Goal: Complete application form

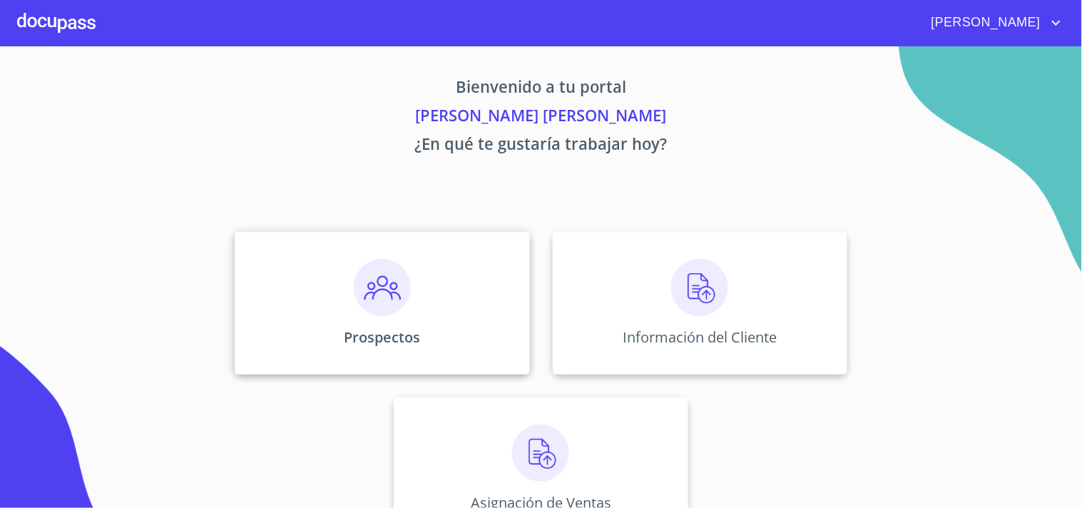
click at [392, 240] on div "Prospectos" at bounding box center [382, 303] width 295 height 143
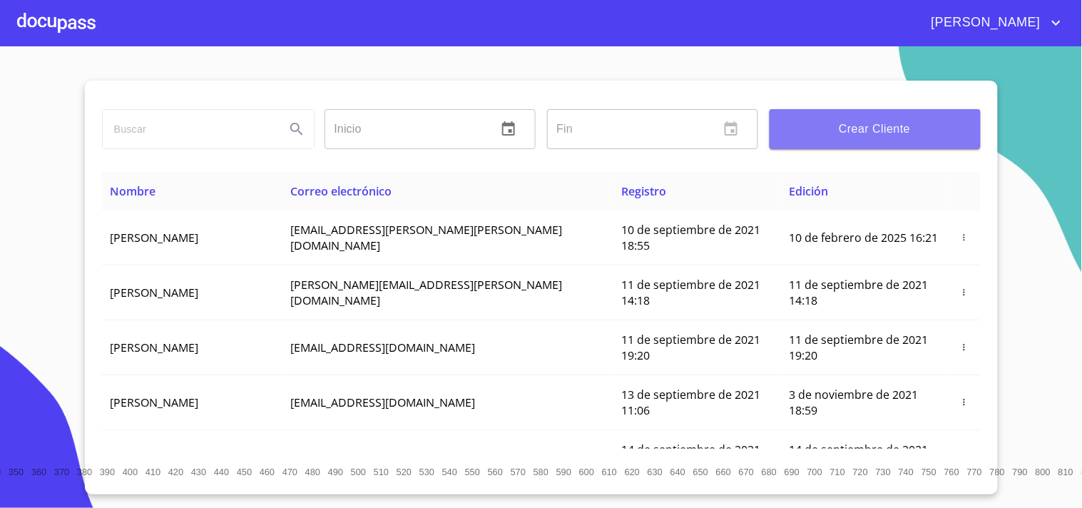
click at [842, 111] on button "Crear Cliente" at bounding box center [874, 129] width 211 height 40
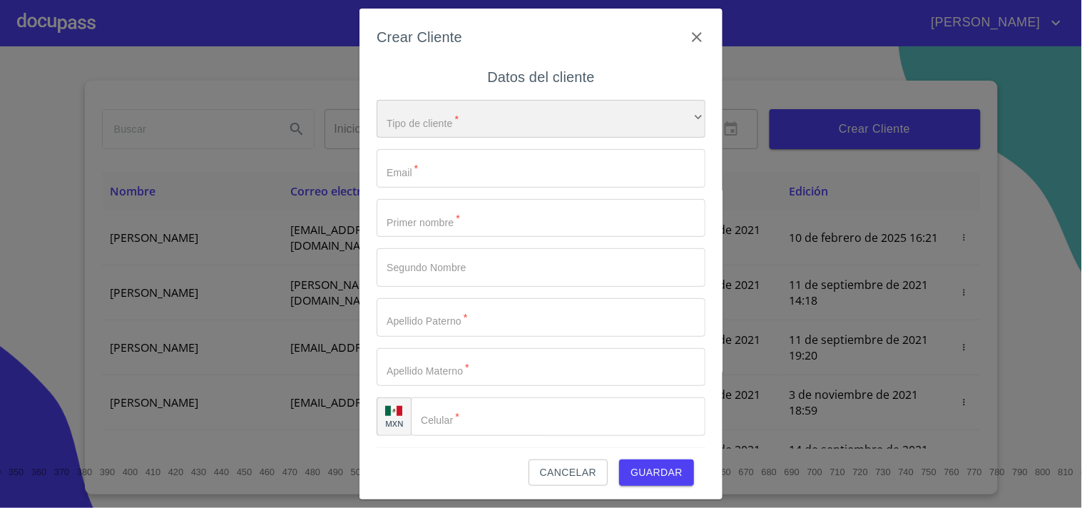
click at [440, 116] on div "​" at bounding box center [541, 119] width 329 height 39
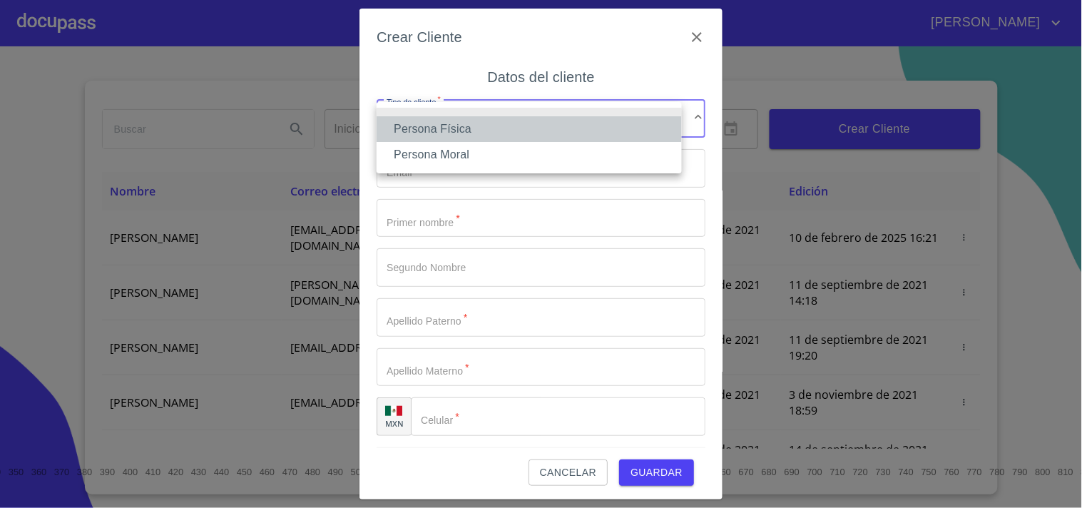
click at [455, 126] on li "Persona Física" at bounding box center [529, 129] width 305 height 26
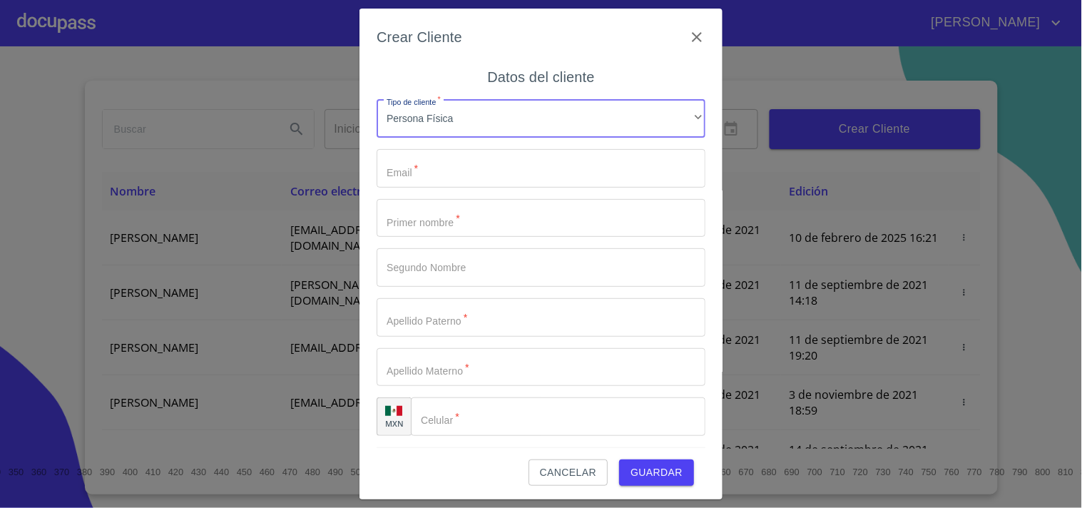
click at [436, 169] on input "Tipo de cliente   *" at bounding box center [541, 168] width 329 height 39
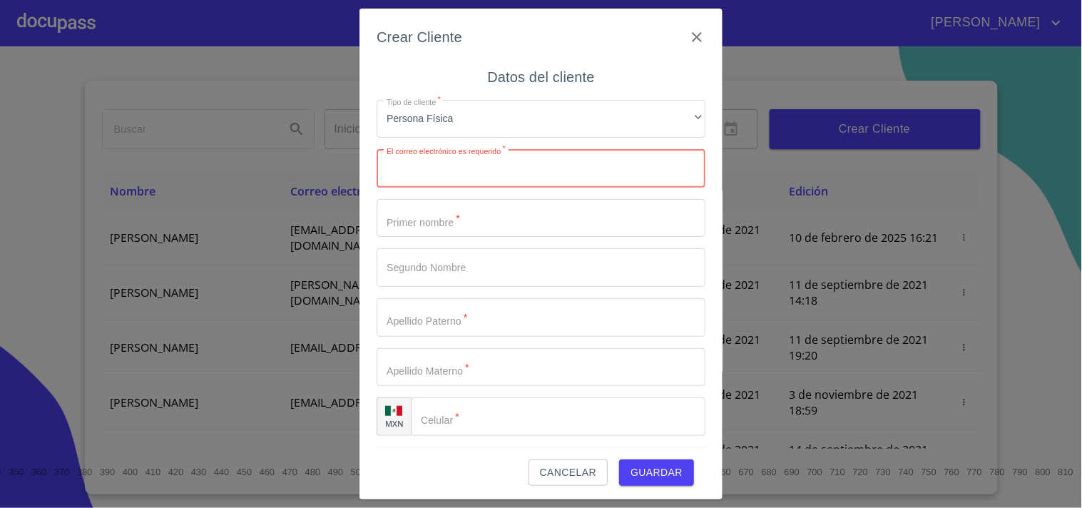
paste input "[EMAIL_ADDRESS][DOMAIN_NAME]"
type input "[EMAIL_ADDRESS][DOMAIN_NAME]"
click at [456, 209] on input "Tipo de cliente   *" at bounding box center [541, 218] width 329 height 39
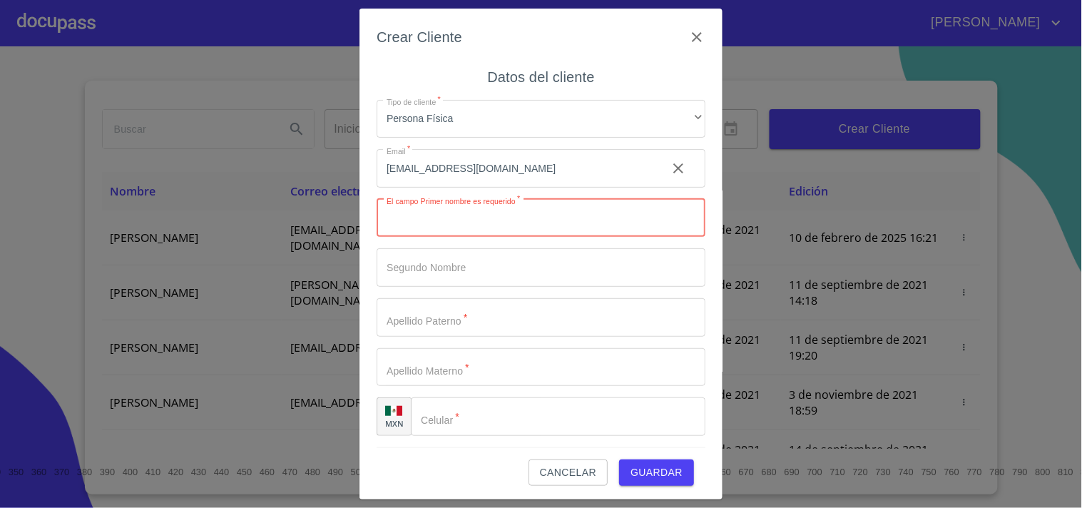
paste input "[PERSON_NAME]"
type input "[PERSON_NAME]"
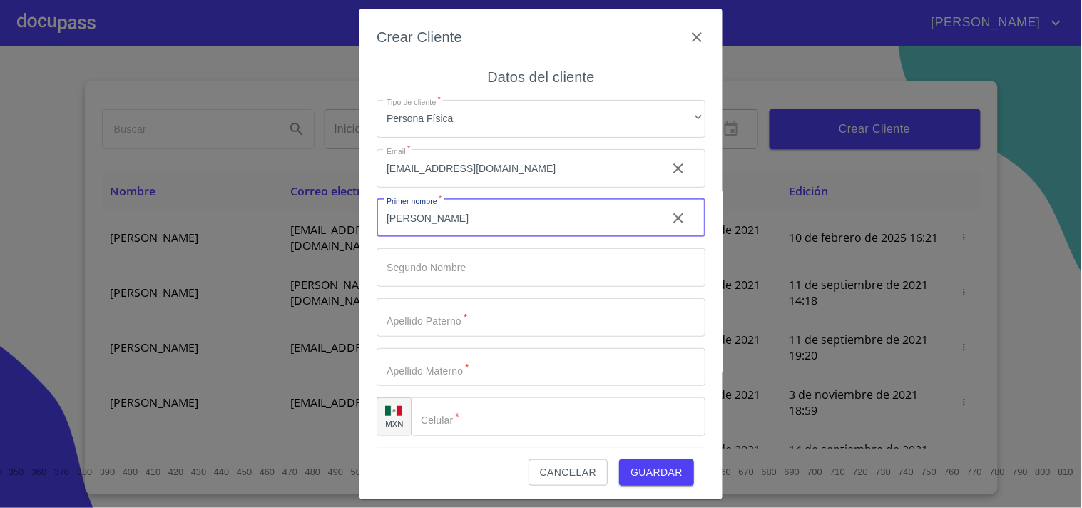
click at [442, 283] on input "Tipo de cliente   *" at bounding box center [541, 267] width 329 height 39
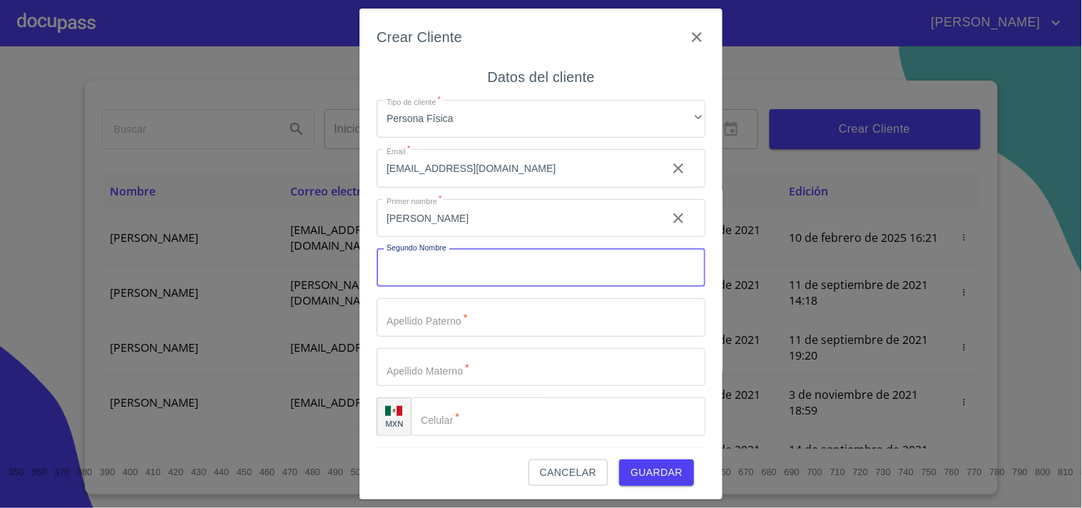
paste input "[PERSON_NAME]"
type input "[PERSON_NAME]"
click at [446, 322] on input "Tipo de cliente   *" at bounding box center [541, 317] width 329 height 39
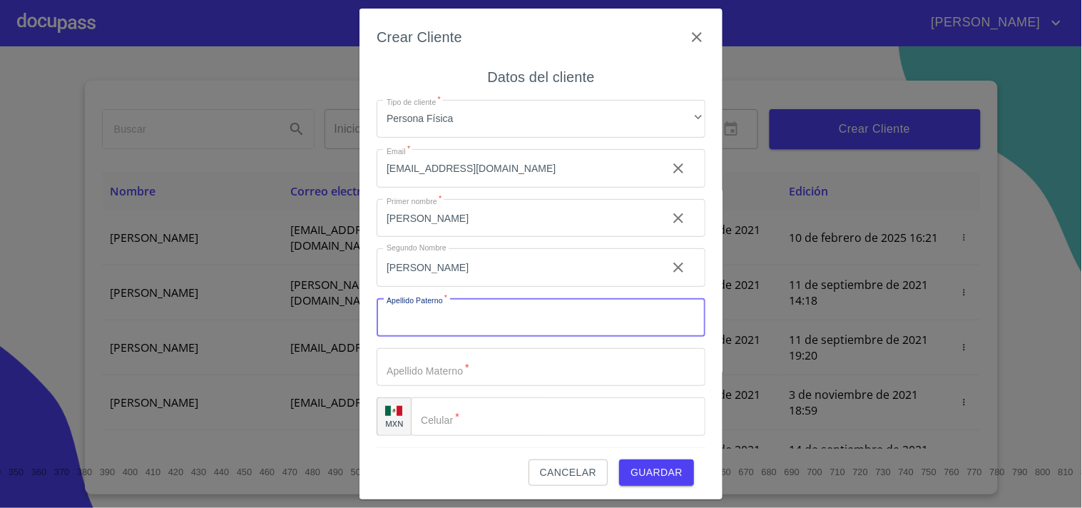
paste input "[PERSON_NAME]"
type input "[PERSON_NAME]"
click at [426, 374] on input "Tipo de cliente   *" at bounding box center [541, 367] width 329 height 39
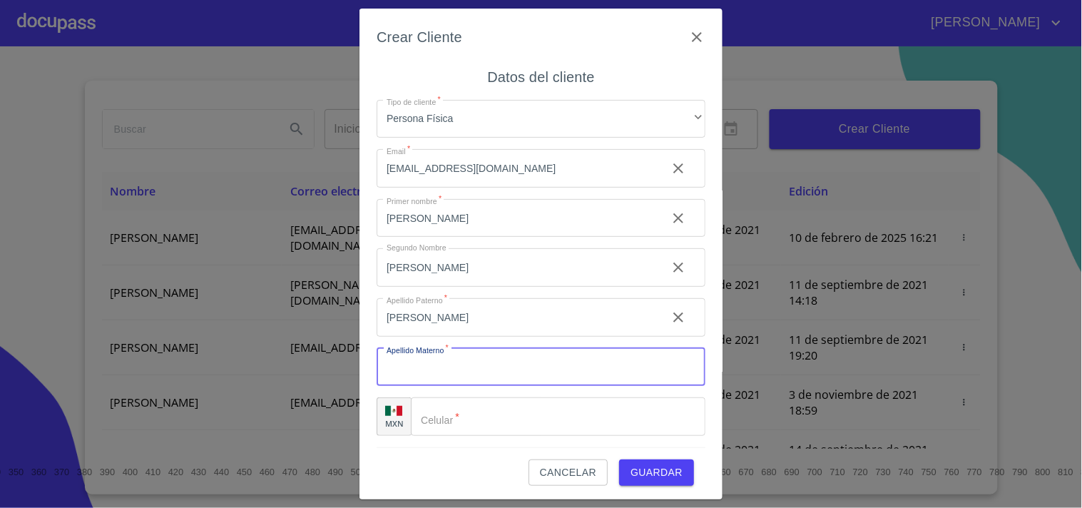
paste input "[PERSON_NAME]"
type input "[PERSON_NAME]"
click at [367, 362] on div "Crear Cliente Datos del cliente Tipo de cliente   * Persona Física ​ Email   * …" at bounding box center [540, 254] width 363 height 491
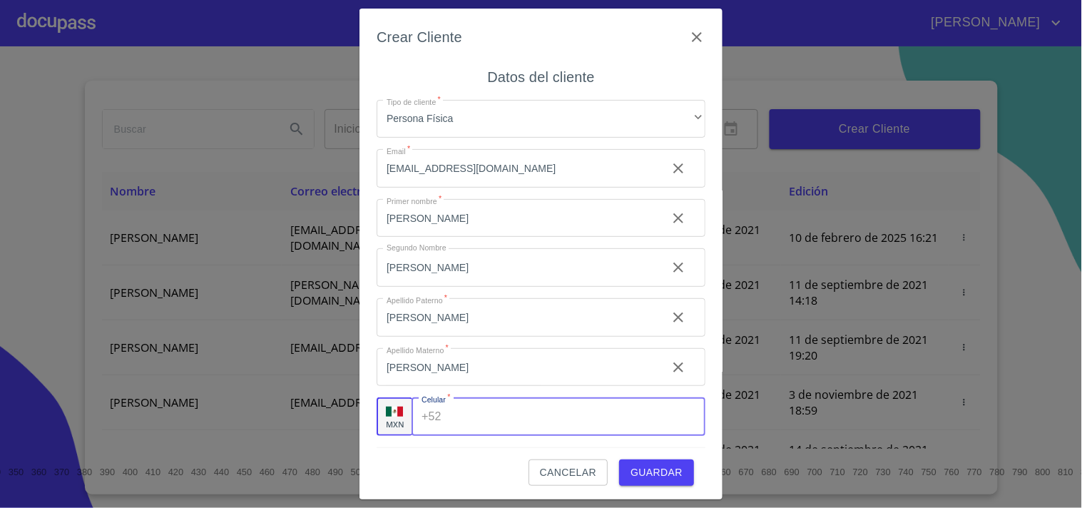
click at [469, 414] on input "Tipo de cliente   *" at bounding box center [576, 416] width 258 height 39
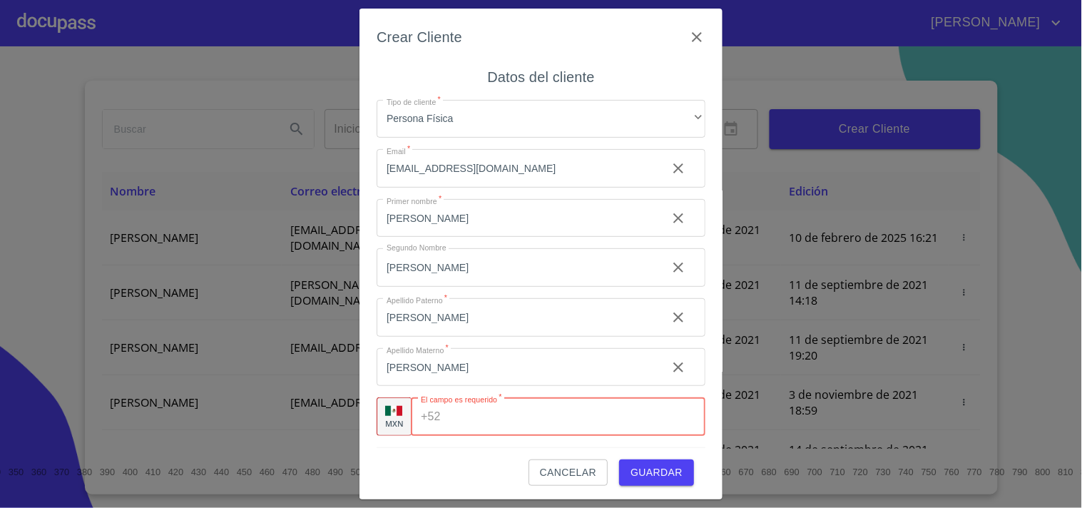
click at [454, 414] on input "Tipo de cliente   *" at bounding box center [575, 416] width 259 height 39
paste input "[PHONE_NUMBER]"
type input "[PHONE_NUMBER]"
click at [656, 474] on span "Guardar" at bounding box center [656, 473] width 52 height 18
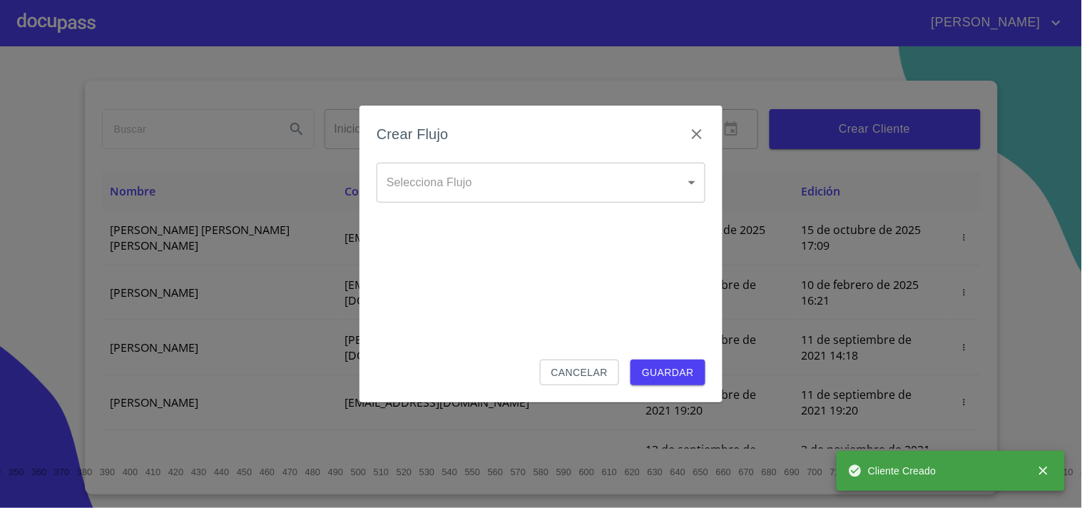
click at [514, 208] on div "Selecciona Flujo ​ Selecciona Flujo" at bounding box center [541, 194] width 329 height 63
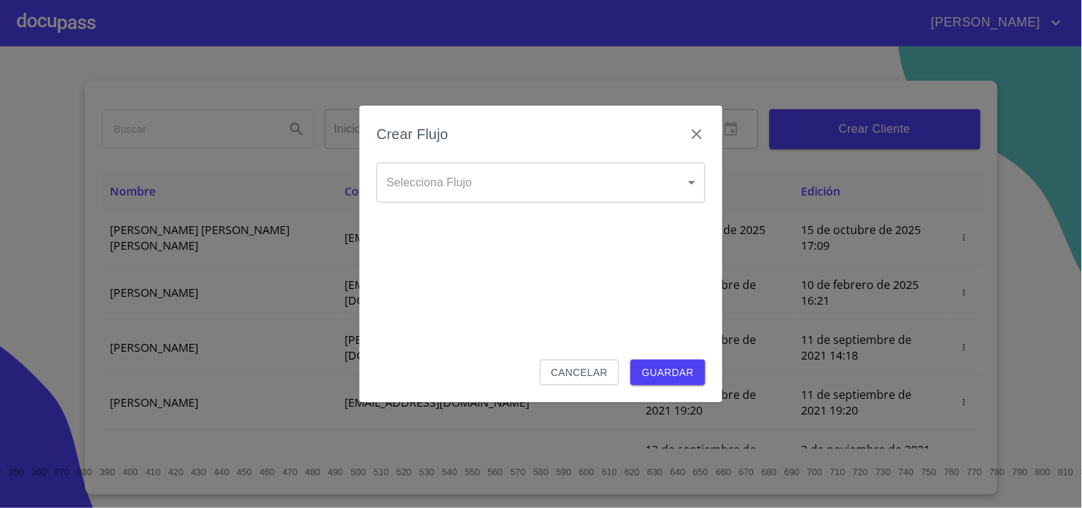
click at [504, 195] on body "[PERSON_NAME] ​ Fin ​ Crear Cliente Nombre Correo electrónico Registro Edición …" at bounding box center [541, 254] width 1082 height 508
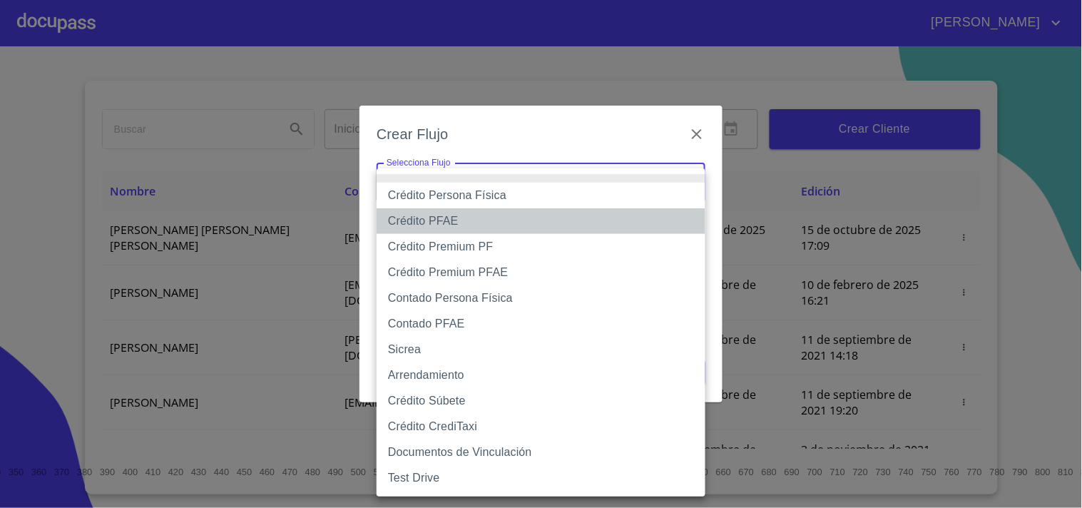
click at [447, 219] on li "Crédito PFAE" at bounding box center [541, 221] width 329 height 26
type input "60bfa0150d9865ccc24afd7c"
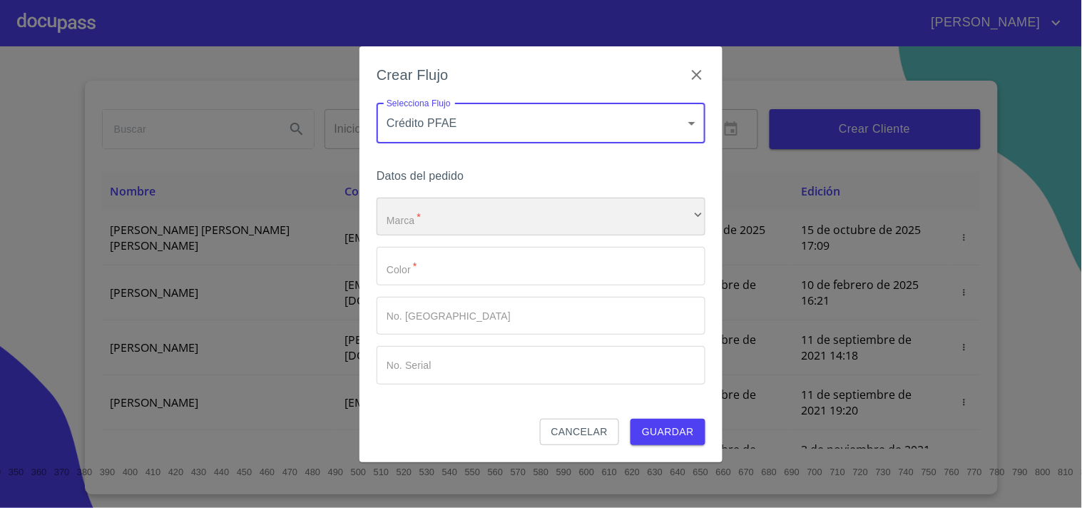
click at [501, 232] on div "​" at bounding box center [541, 217] width 329 height 39
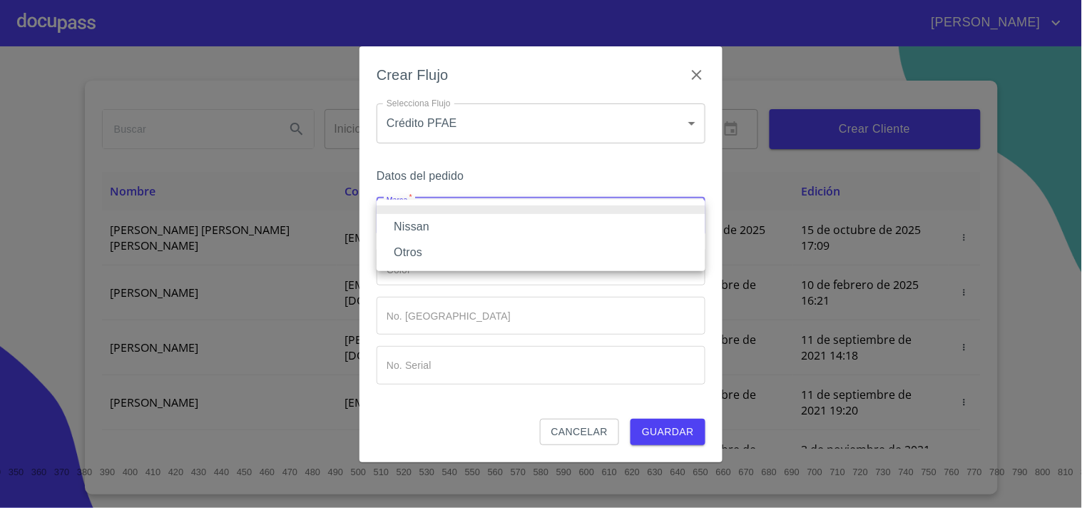
click at [460, 230] on li "Nissan" at bounding box center [541, 227] width 329 height 26
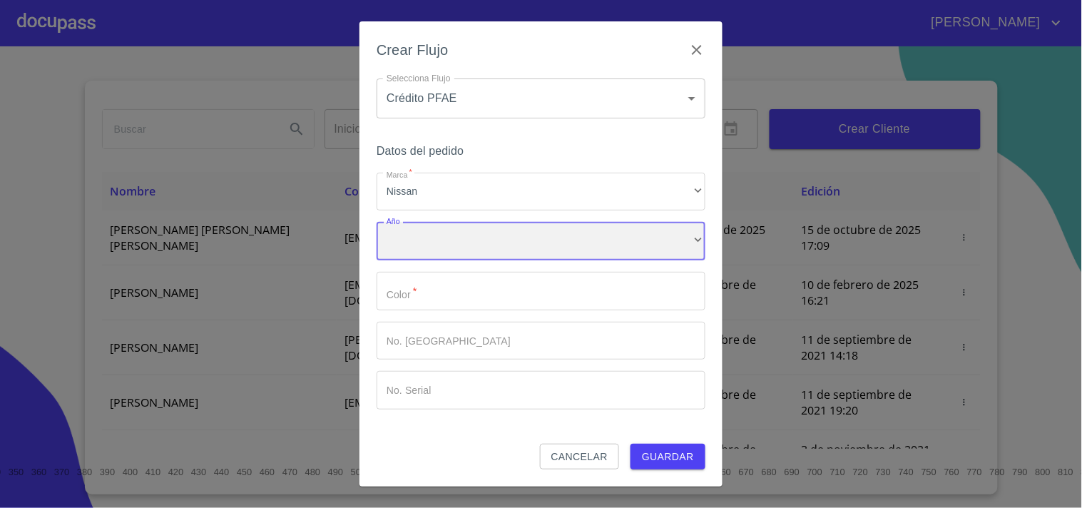
click at [419, 251] on div "​" at bounding box center [541, 241] width 329 height 39
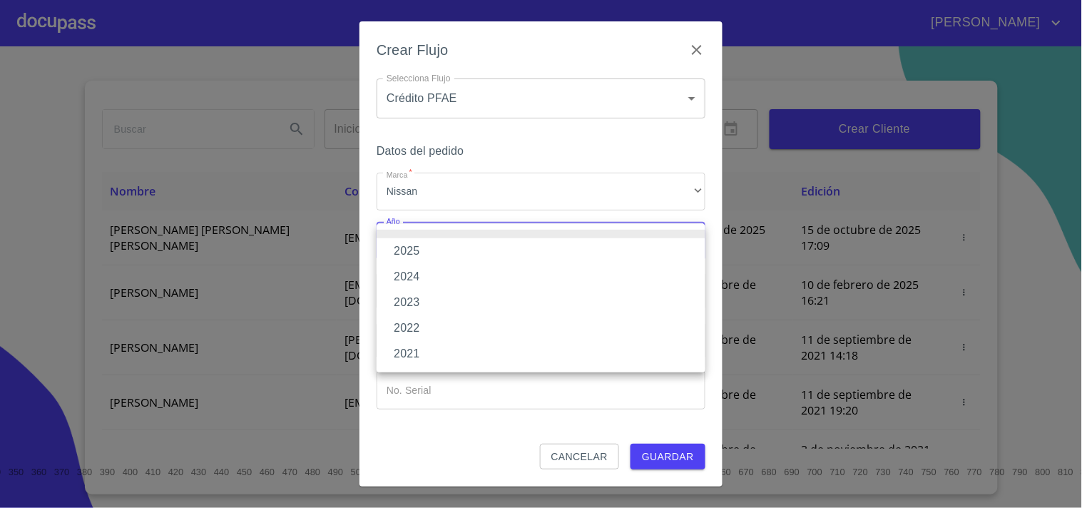
click at [414, 259] on li "2025" at bounding box center [541, 251] width 329 height 26
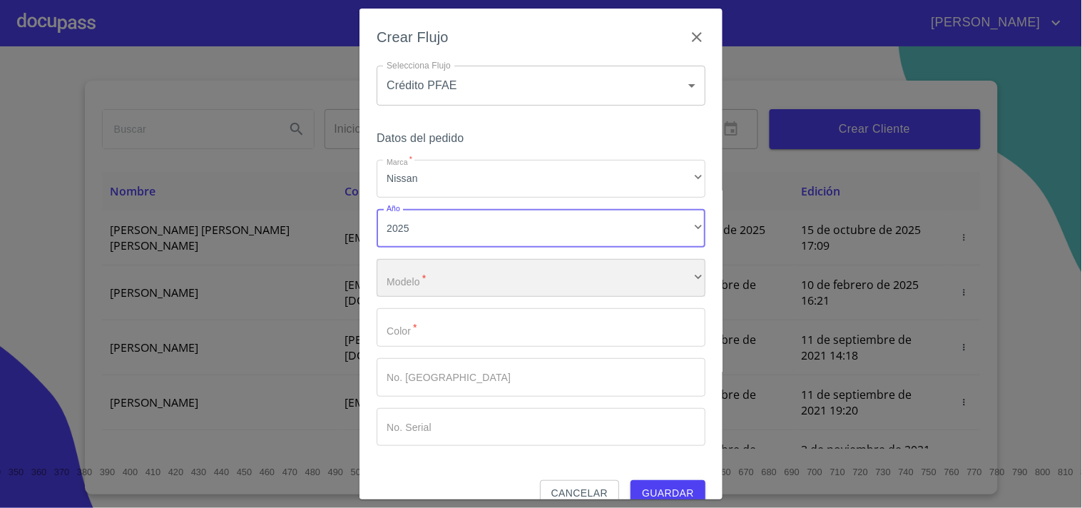
click at [419, 277] on div "​" at bounding box center [541, 278] width 329 height 39
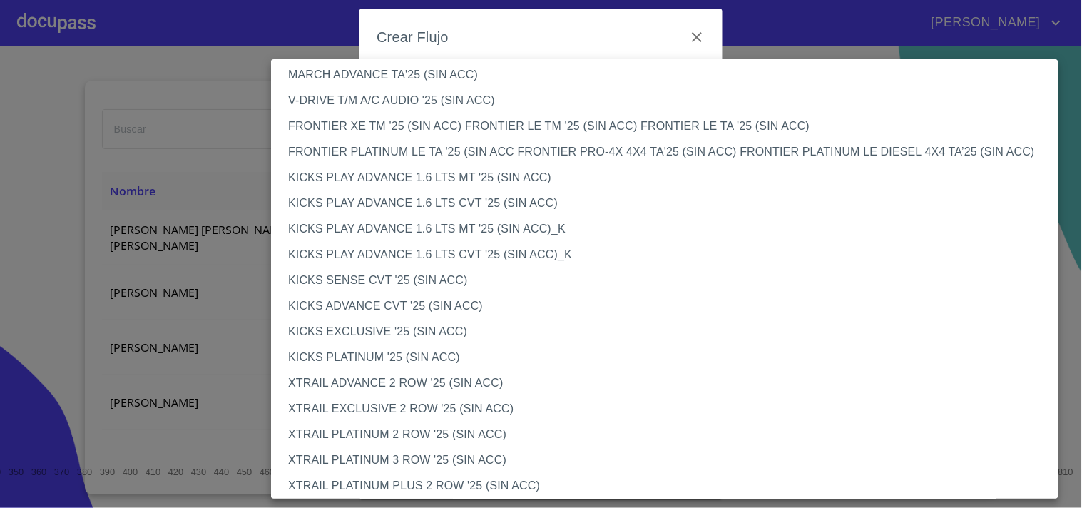
scroll to position [1120, 0]
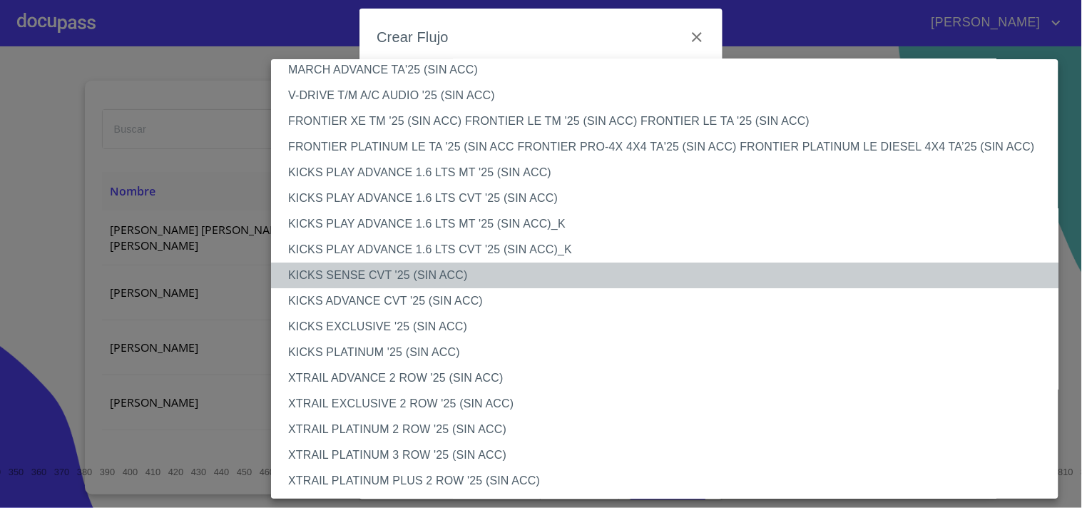
click at [421, 276] on li "KICKS SENSE CVT '25 (SIN ACC)" at bounding box center [670, 275] width 799 height 26
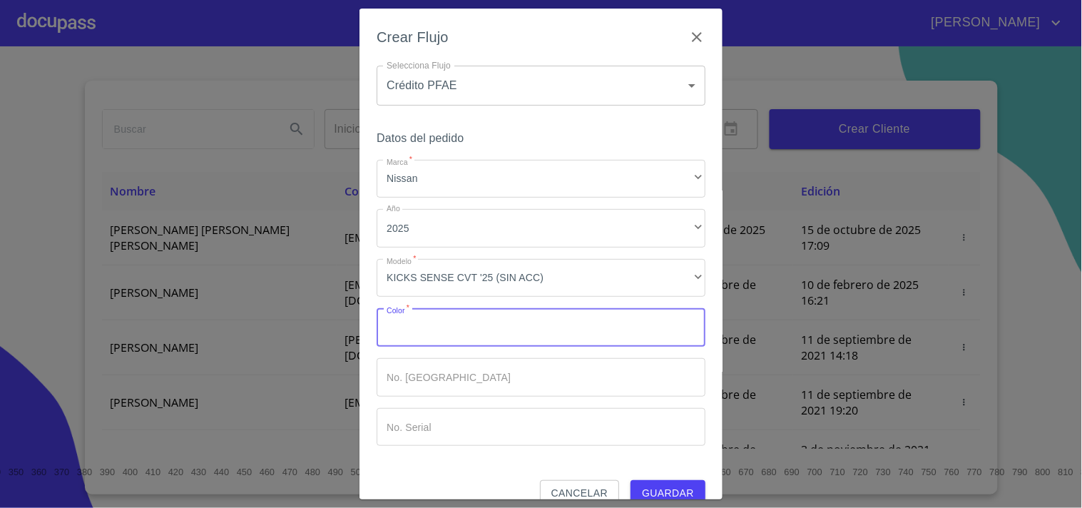
click at [460, 333] on input "Marca   *" at bounding box center [541, 327] width 329 height 39
type input "b"
type input "BLANCA"
click at [647, 488] on span "Guardar" at bounding box center [668, 493] width 52 height 18
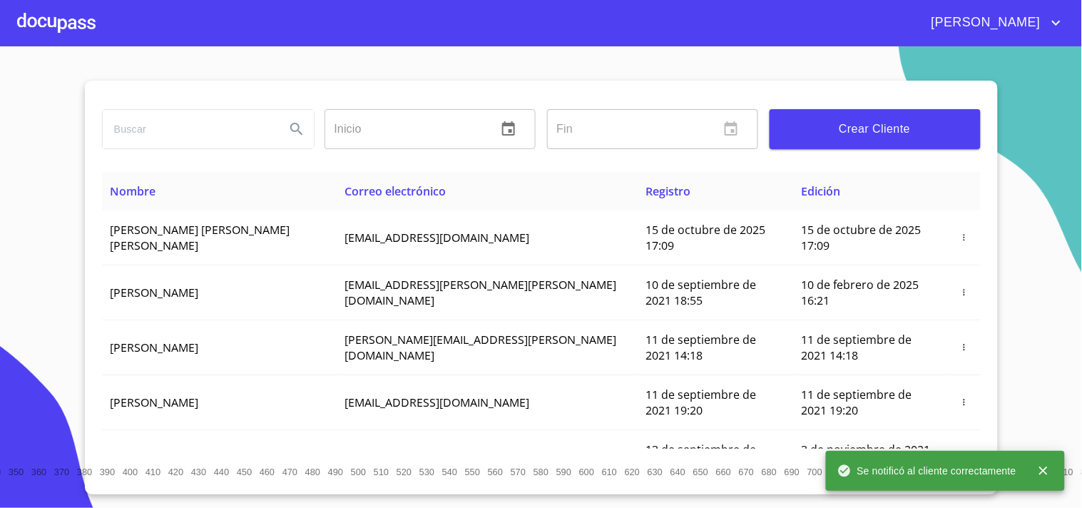
click at [26, 246] on section "Inicio ​ Fin ​ Crear Cliente Nombre Correo electrónico Registro Edición [PERSON…" at bounding box center [541, 276] width 1082 height 461
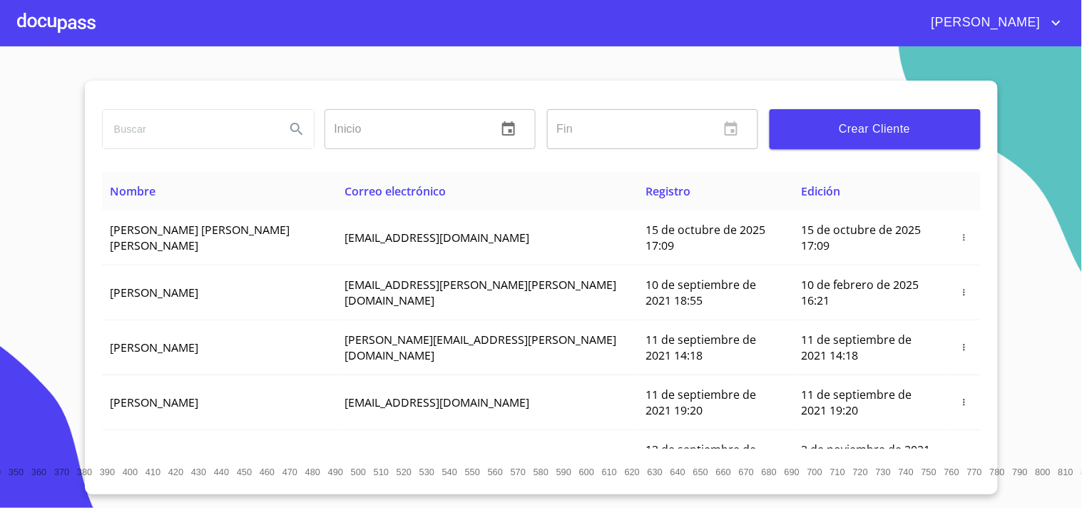
click at [52, 20] on div at bounding box center [56, 23] width 78 height 46
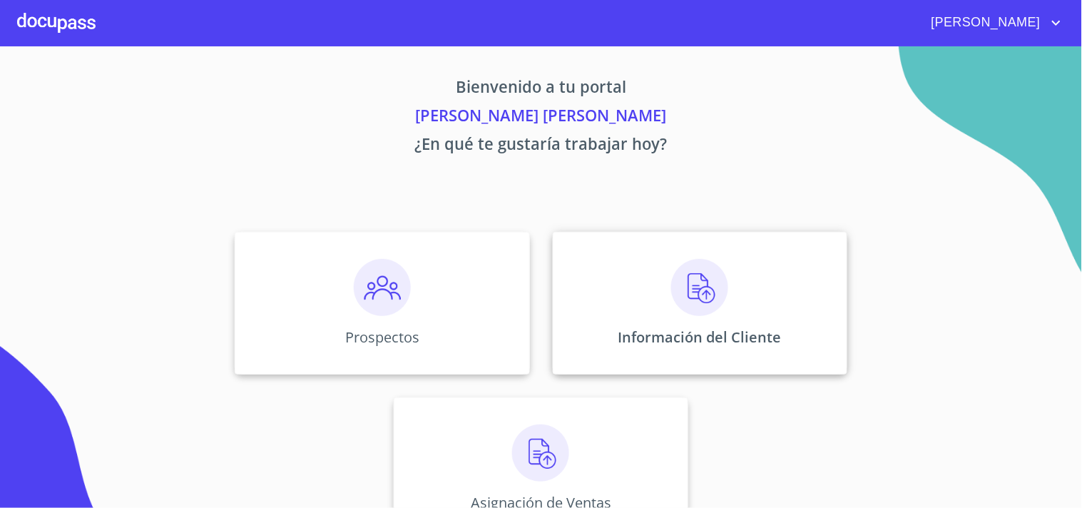
click at [694, 294] on img at bounding box center [699, 287] width 57 height 57
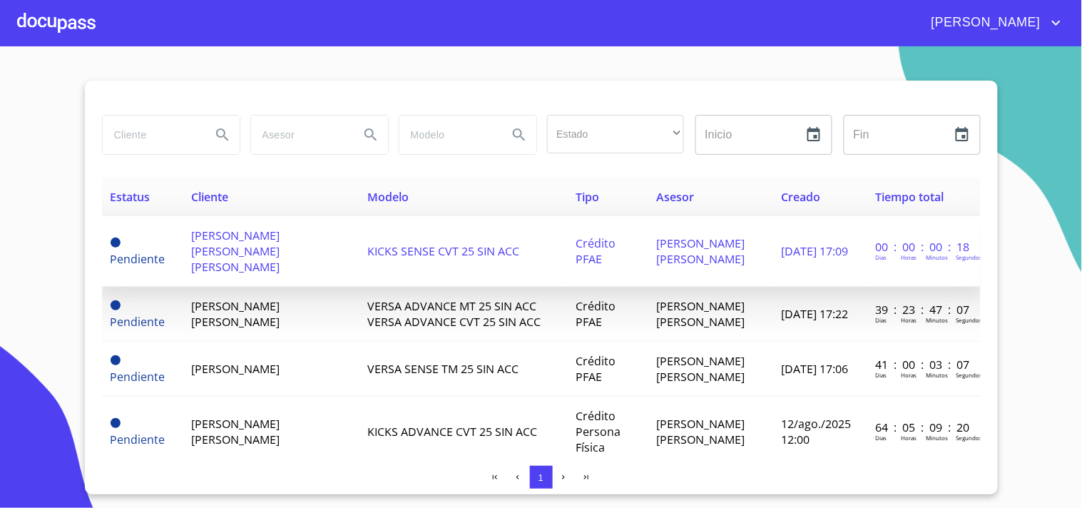
click at [280, 252] on span "[PERSON_NAME] [PERSON_NAME] [PERSON_NAME]" at bounding box center [235, 250] width 88 height 47
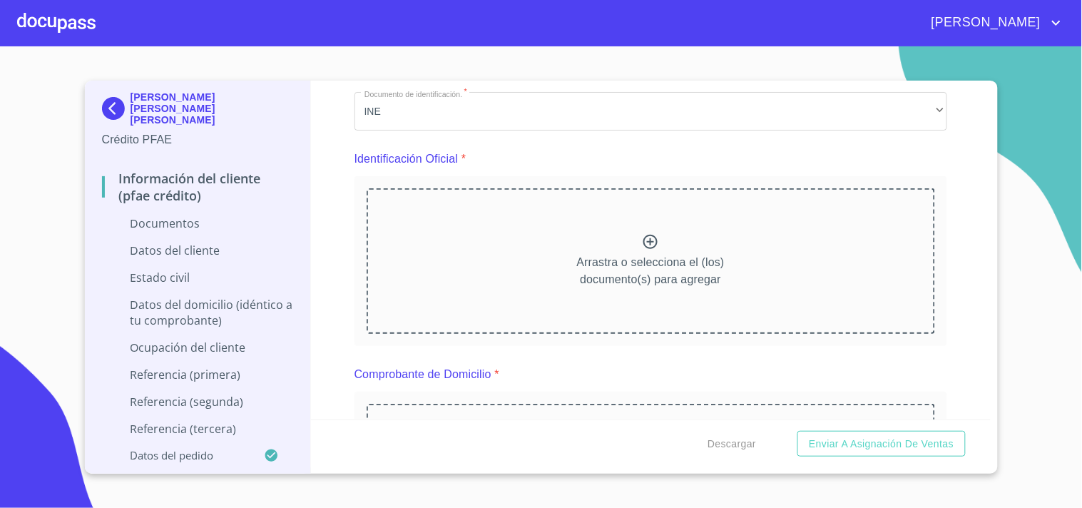
scroll to position [205, 0]
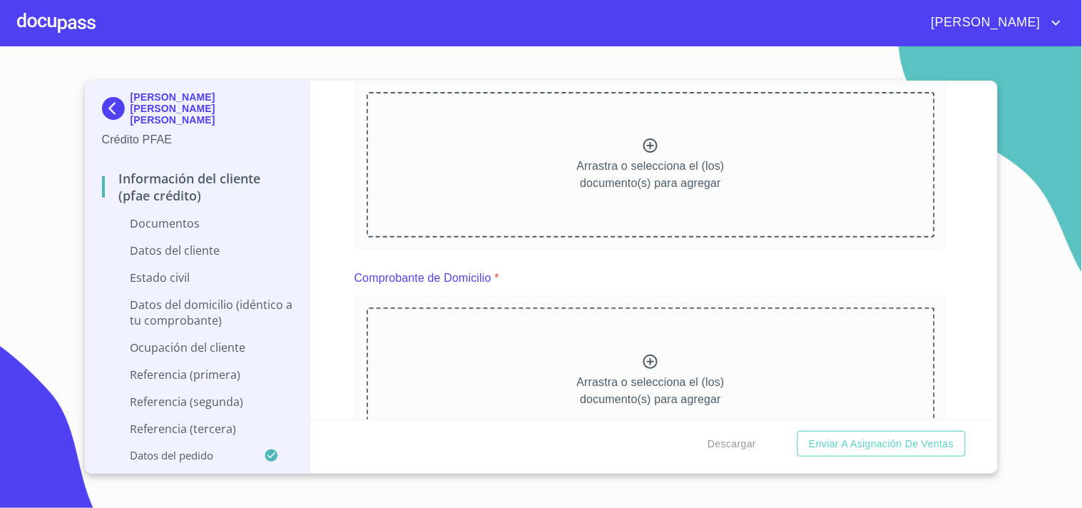
click at [642, 143] on icon at bounding box center [650, 145] width 17 height 17
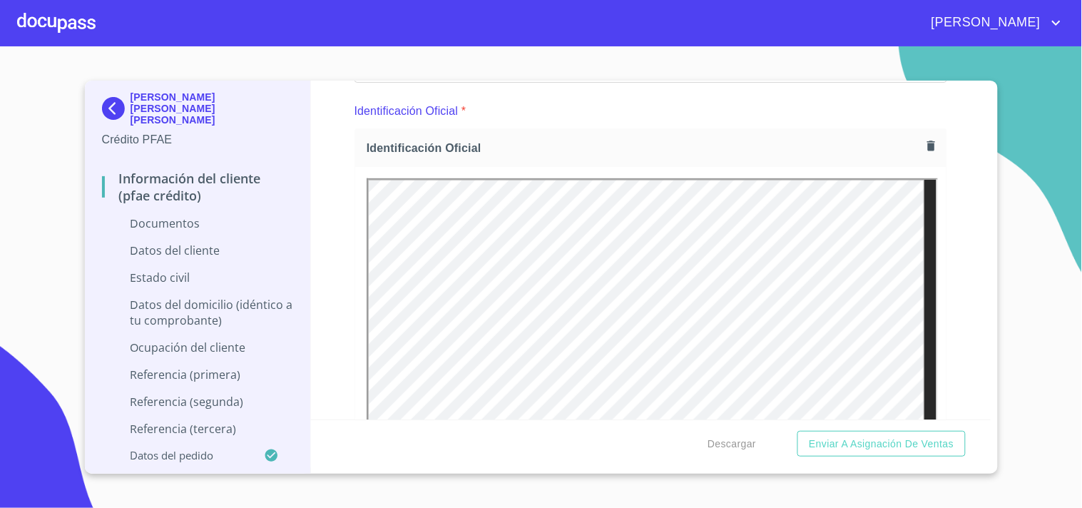
scroll to position [0, 0]
click at [927, 148] on icon "button" at bounding box center [931, 145] width 8 height 10
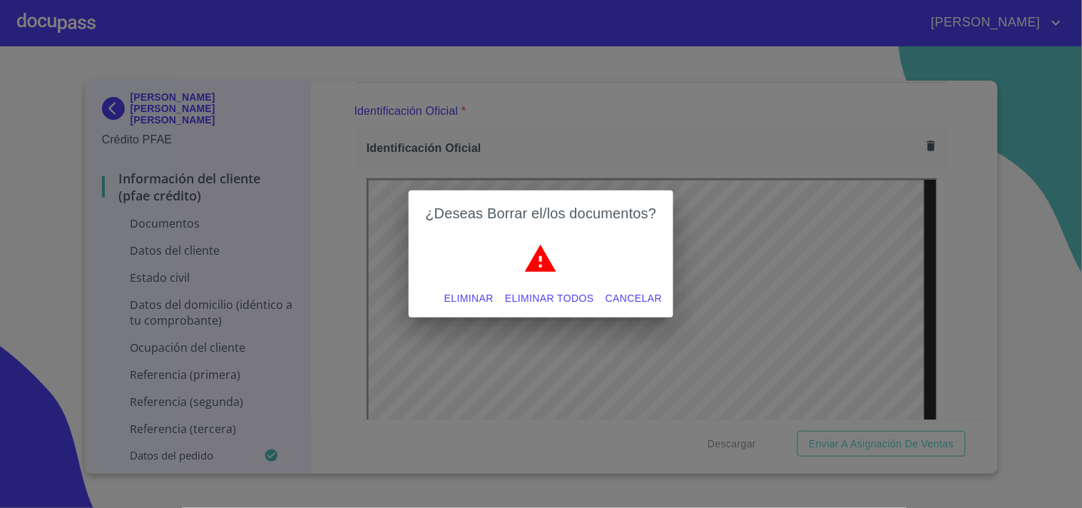
click at [535, 292] on span "Eliminar todos" at bounding box center [549, 299] width 89 height 18
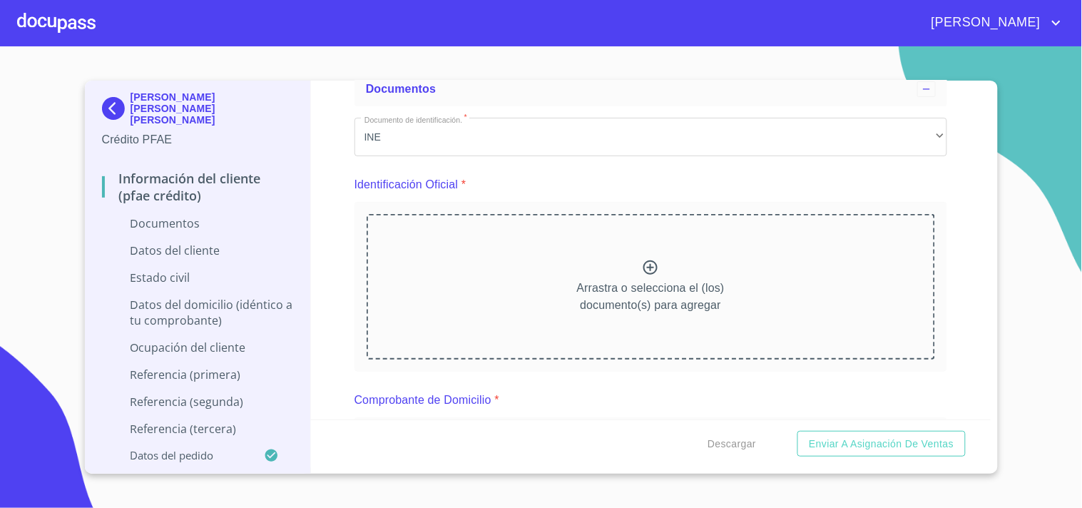
scroll to position [84, 0]
click at [642, 265] on icon at bounding box center [650, 266] width 17 height 17
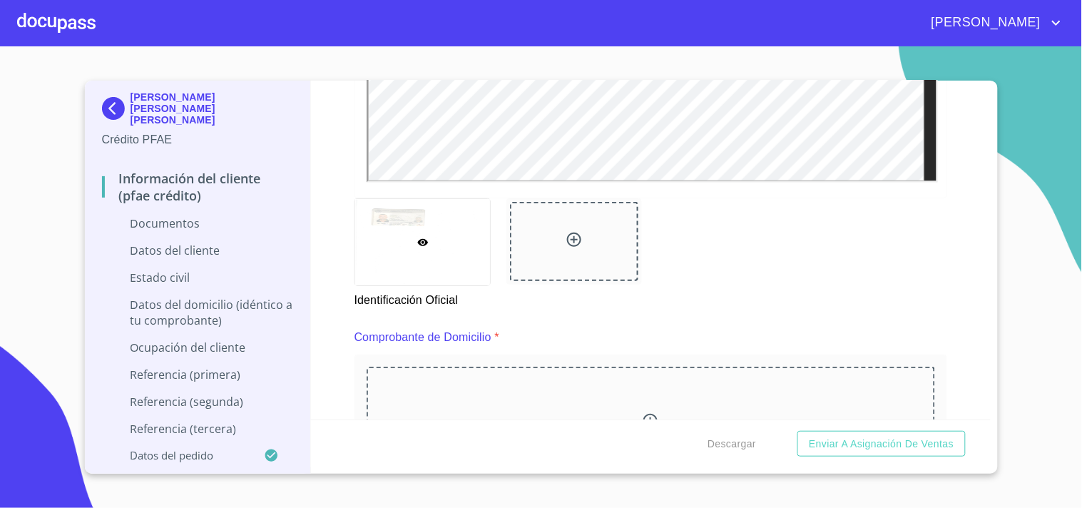
scroll to position [663, 0]
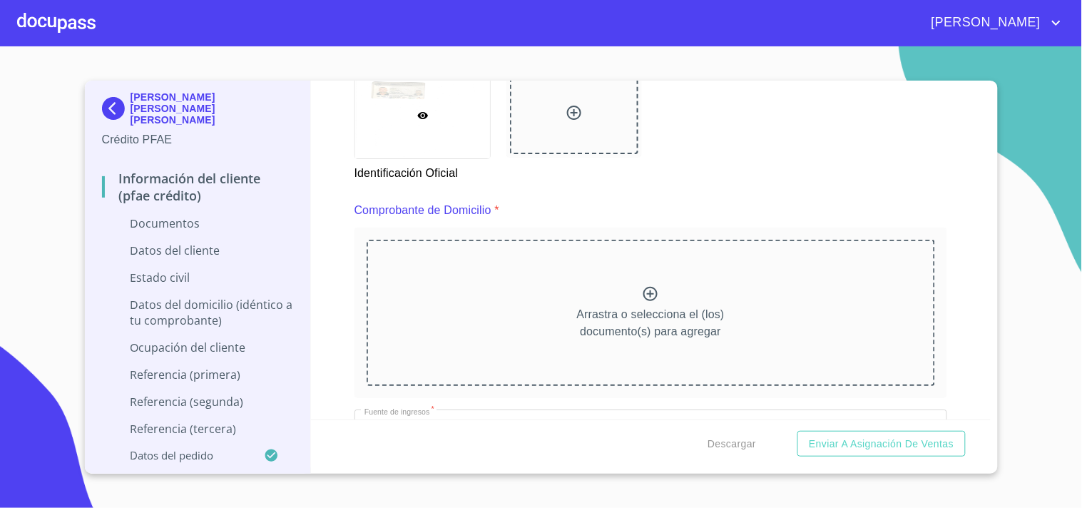
click at [566, 113] on icon at bounding box center [574, 112] width 17 height 17
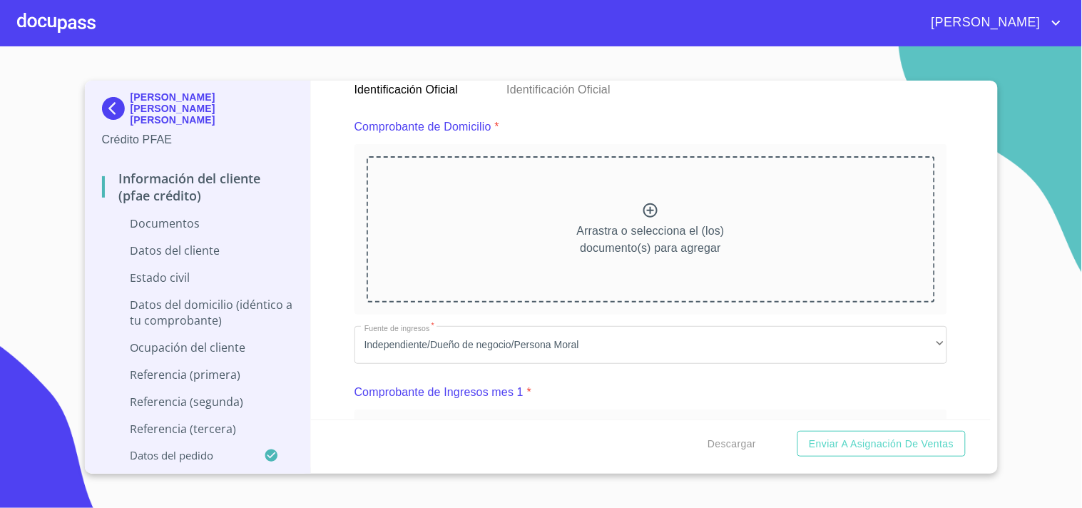
scroll to position [726, 0]
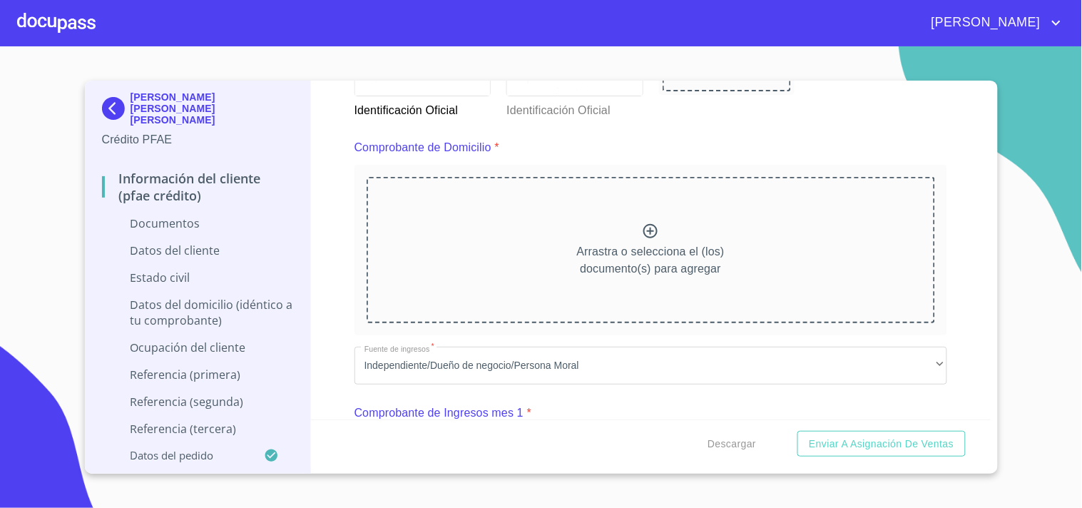
click at [650, 233] on icon at bounding box center [650, 231] width 17 height 17
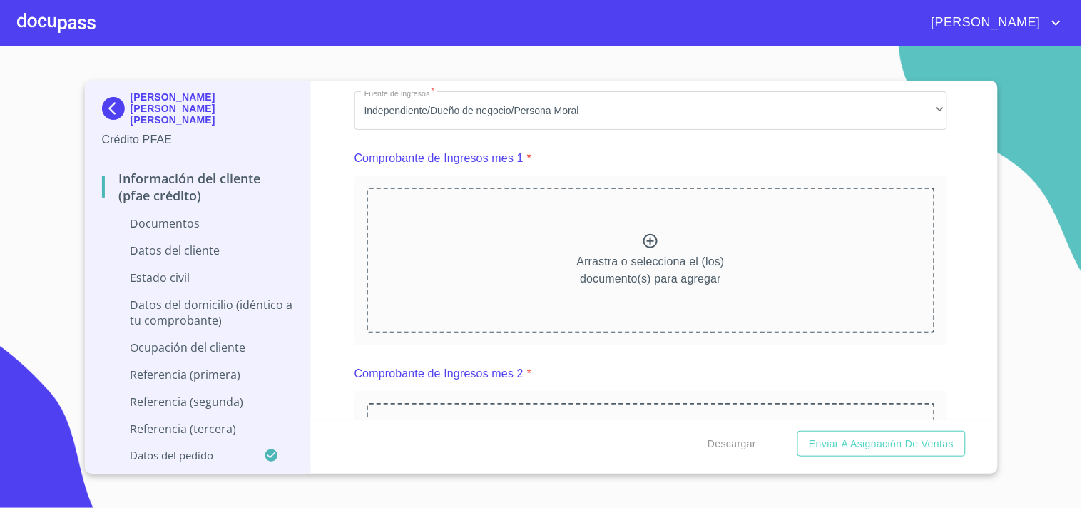
scroll to position [1413, 0]
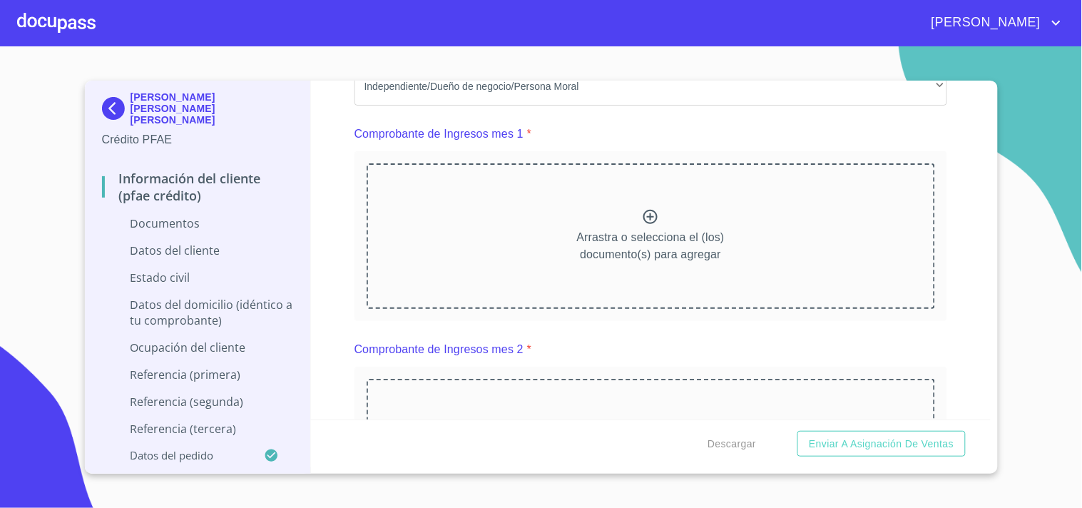
click at [536, 231] on div "Arrastra o selecciona el (los) documento(s) para agregar" at bounding box center [651, 235] width 568 height 145
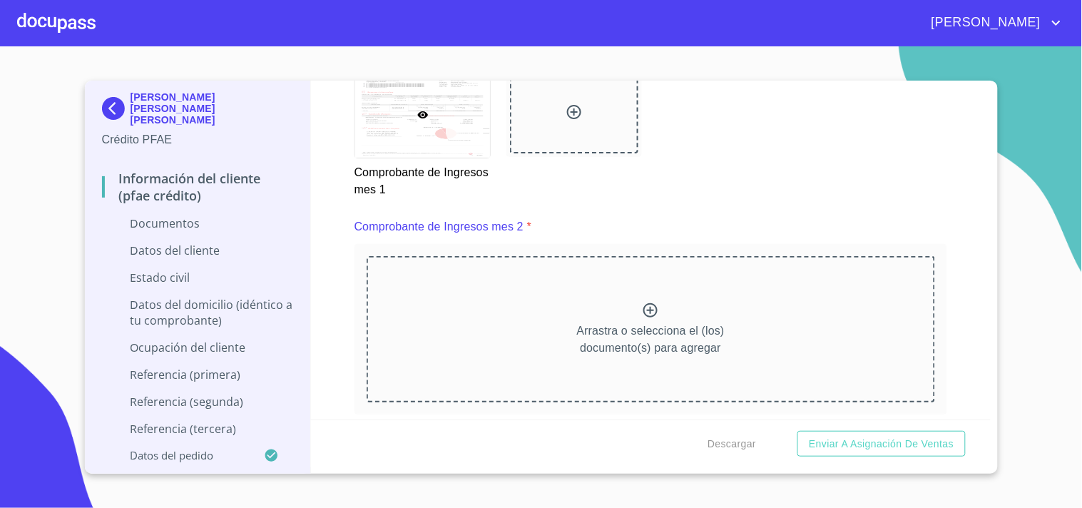
scroll to position [2040, 0]
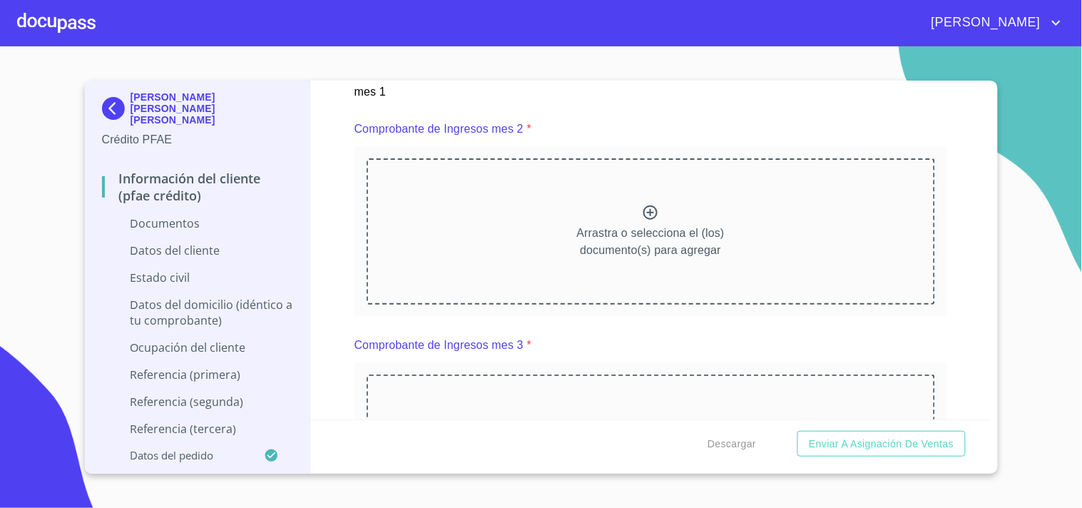
click at [647, 218] on div at bounding box center [650, 214] width 17 height 21
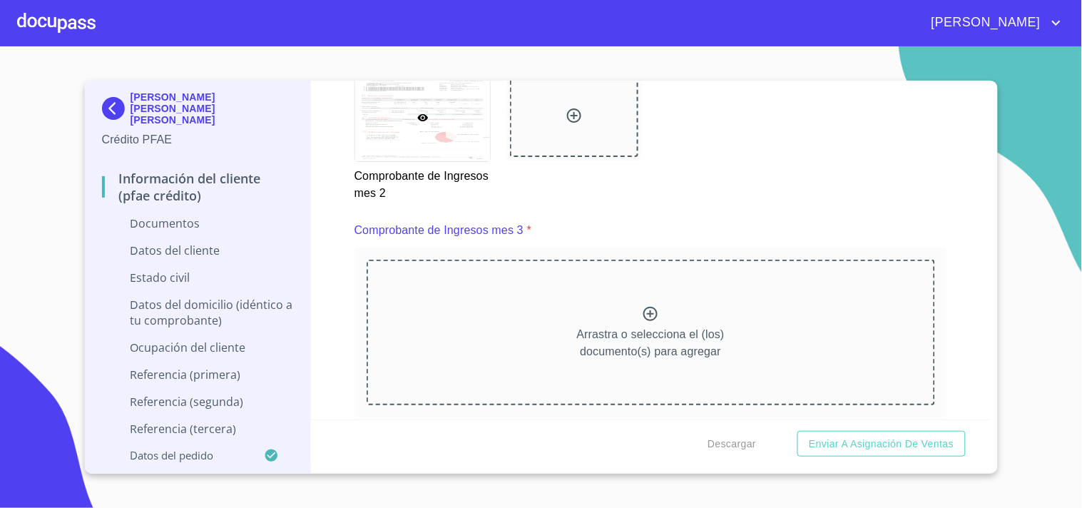
scroll to position [2620, 0]
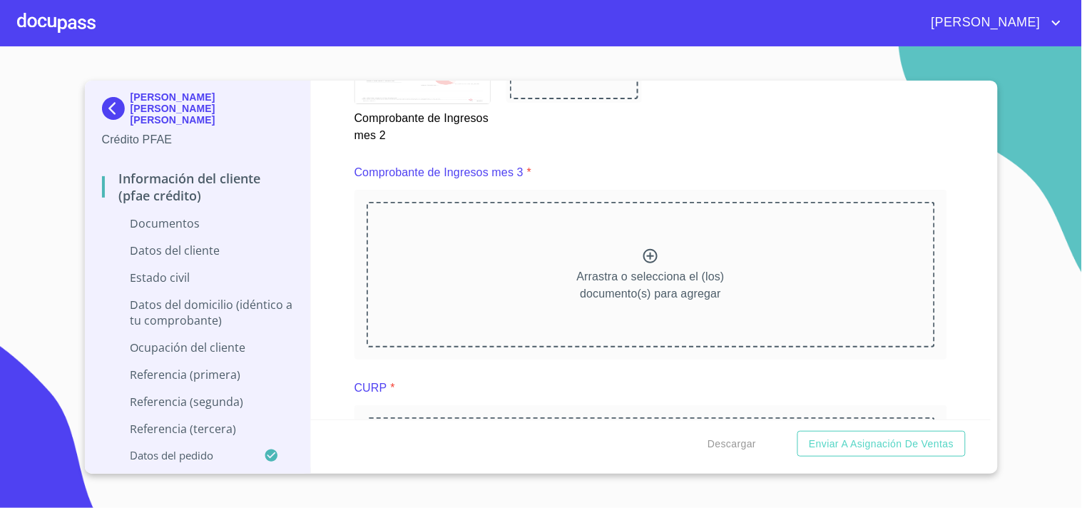
click at [645, 251] on icon at bounding box center [650, 256] width 14 height 14
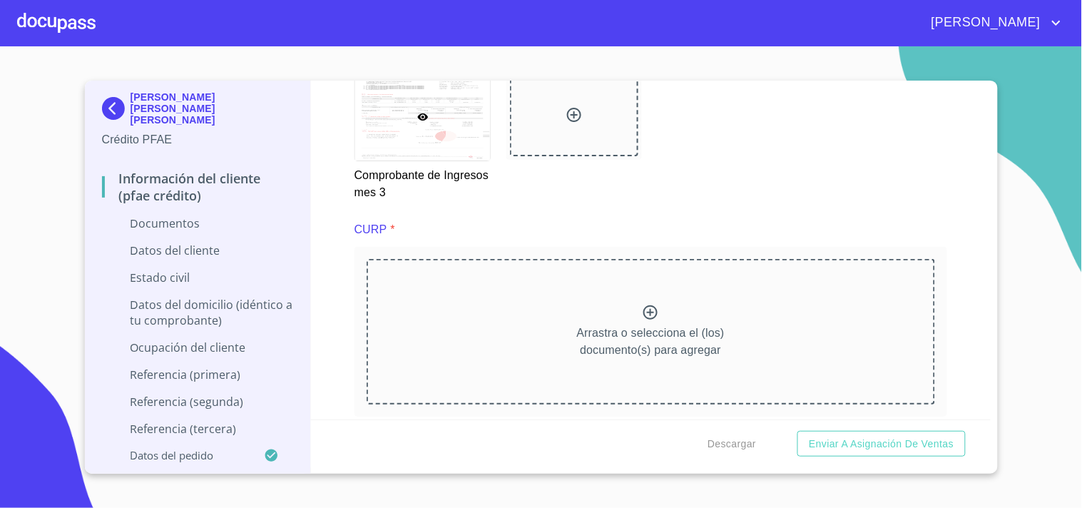
scroll to position [3236, 0]
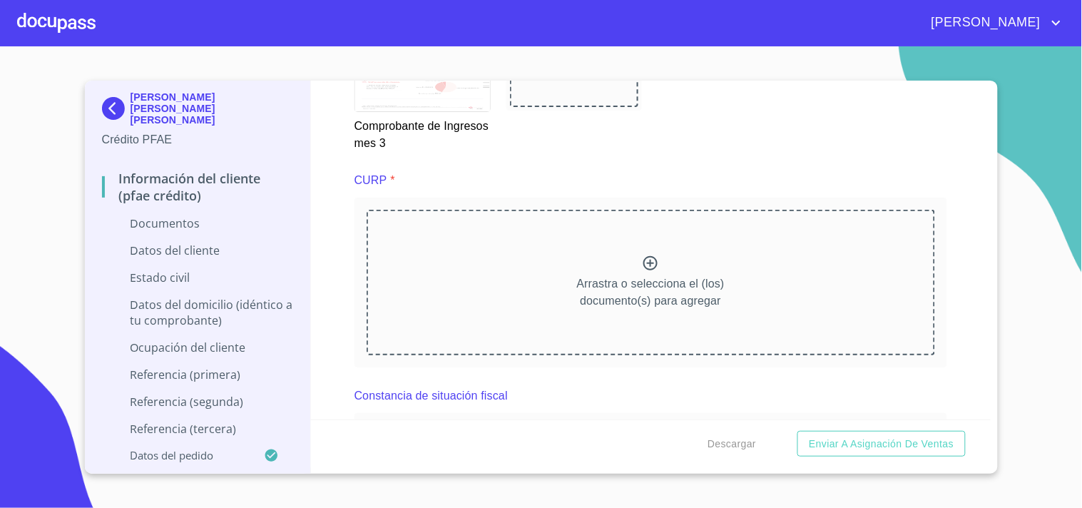
click at [651, 275] on p "Arrastra o selecciona el (los) documento(s) para agregar" at bounding box center [651, 292] width 148 height 34
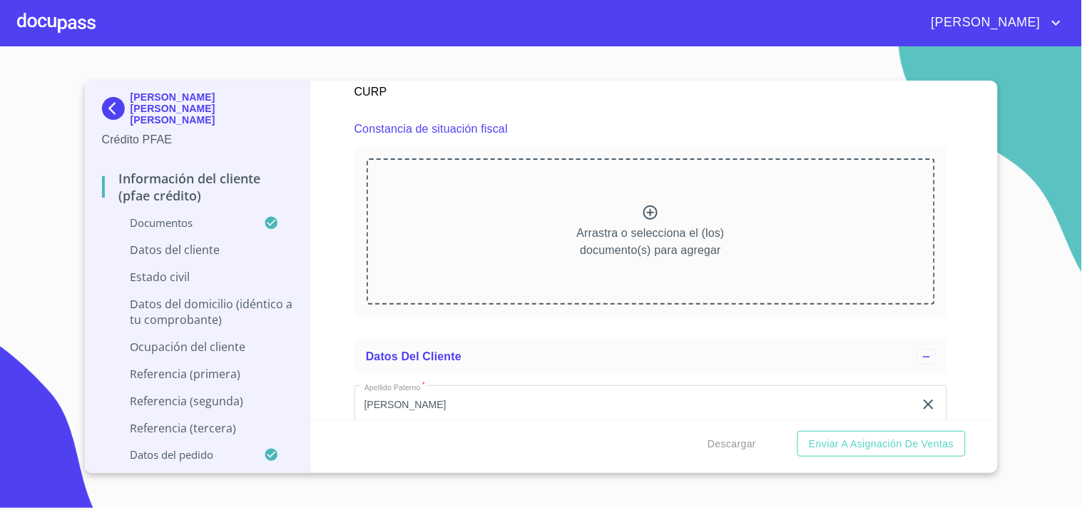
scroll to position [3892, 0]
click at [654, 211] on div "Arrastra o selecciona el (los) documento(s) para agregar" at bounding box center [651, 231] width 568 height 145
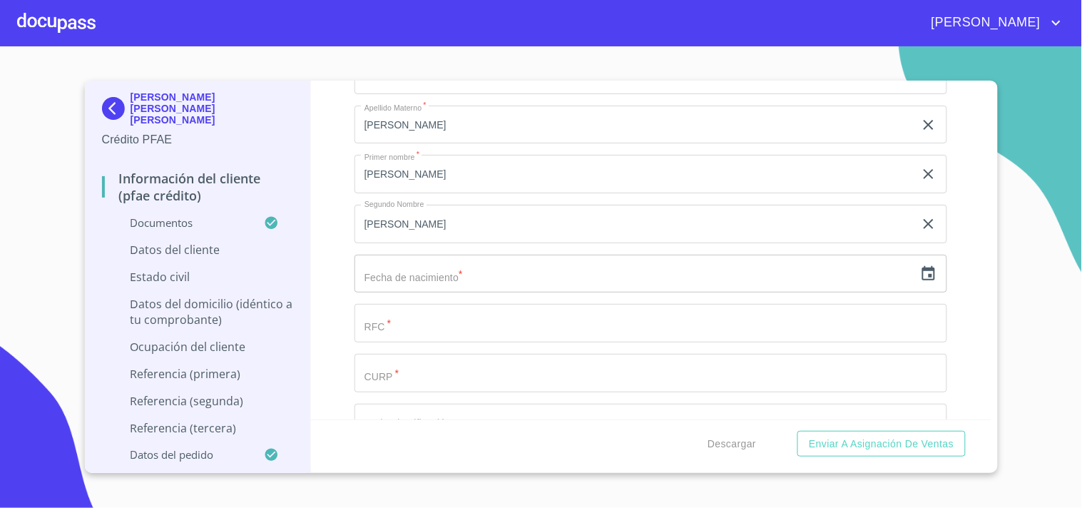
scroll to position [4640, 0]
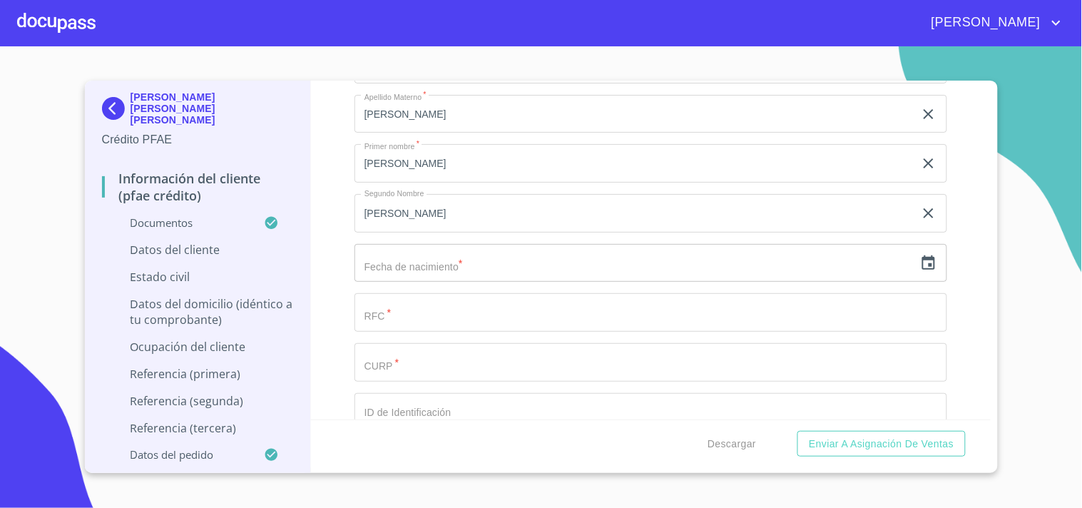
click at [461, 247] on input "text" at bounding box center [634, 263] width 560 height 39
